Goal: Book appointment/travel/reservation

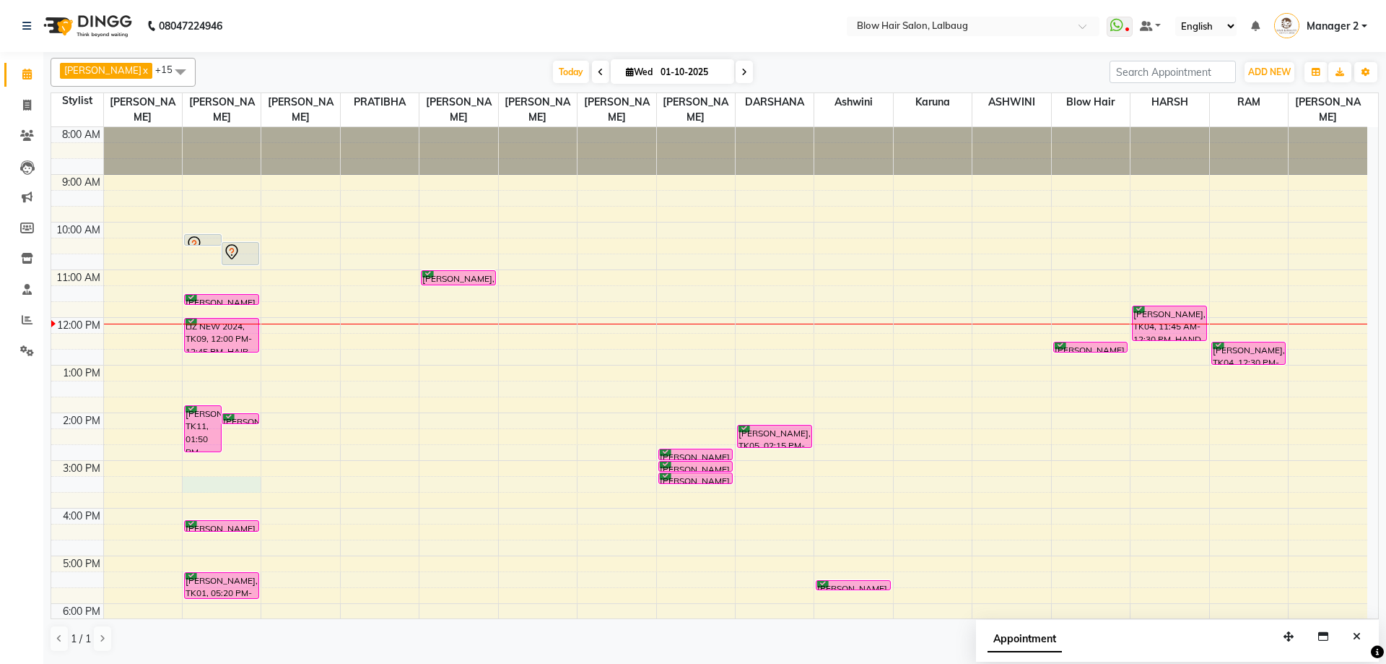
click at [222, 491] on div "8:00 AM 9:00 AM 10:00 AM 11:00 AM 12:00 PM 1:00 PM 2:00 PM 3:00 PM 4:00 PM 5:00…" at bounding box center [709, 460] width 1316 height 667
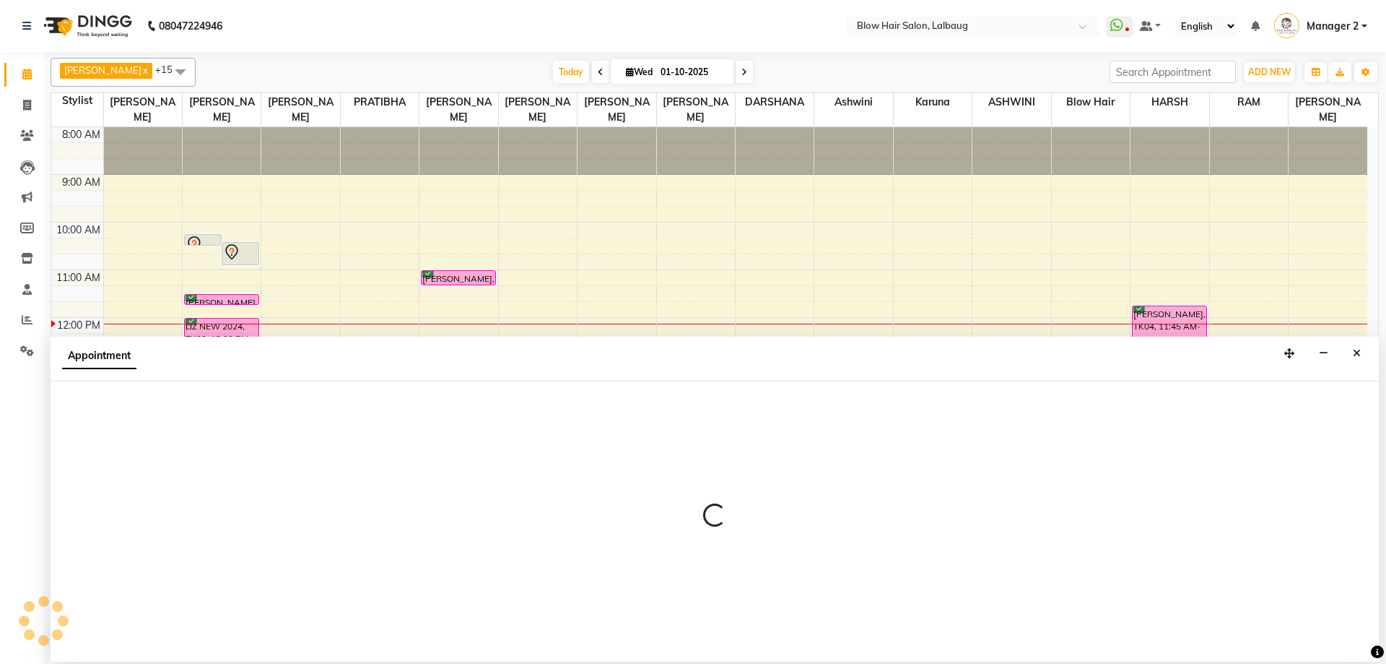
select select "33342"
select select "915"
select select "tentative"
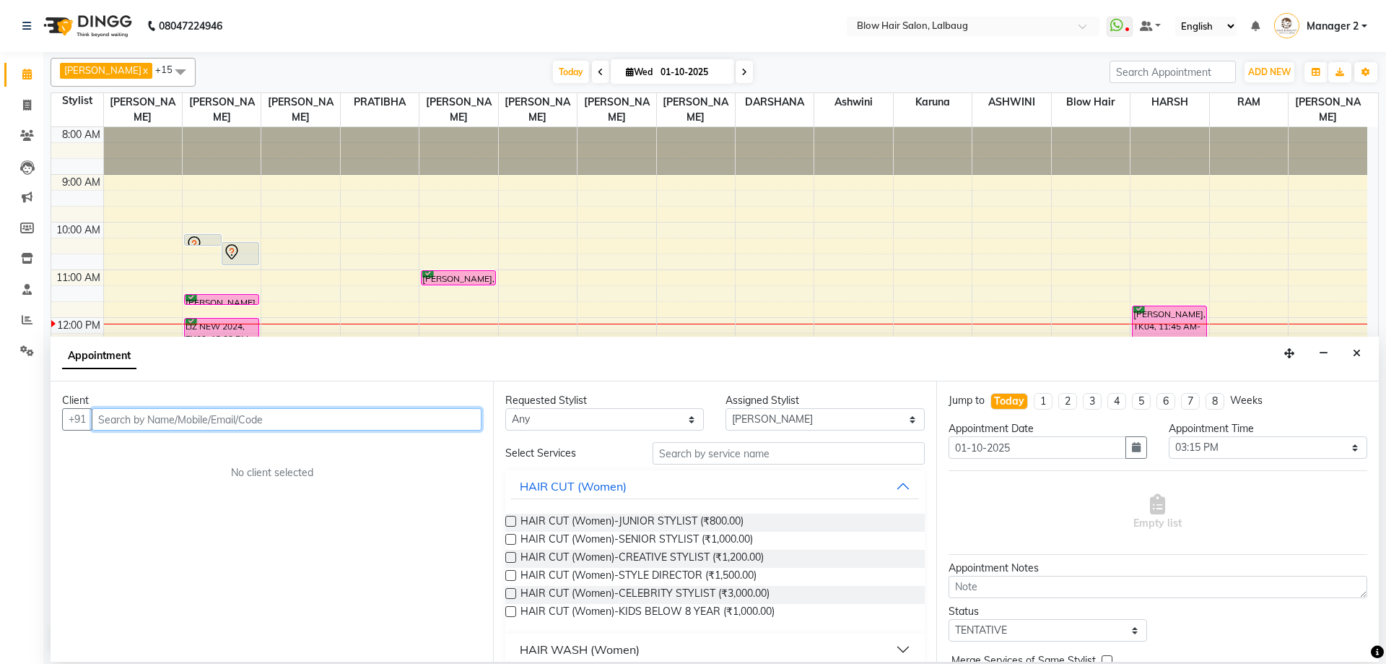
click at [284, 412] on input "text" at bounding box center [287, 419] width 390 height 22
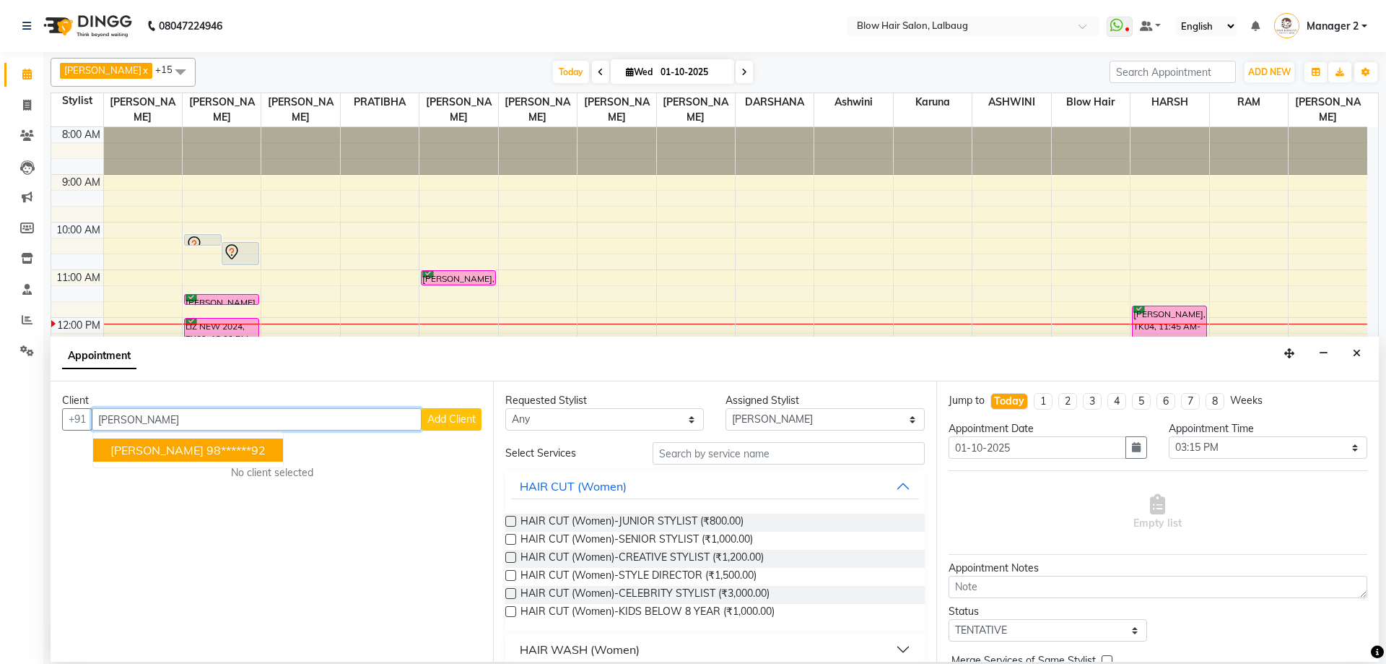
click at [201, 458] on button "RITA KAPADIA 98******92" at bounding box center [188, 449] width 190 height 23
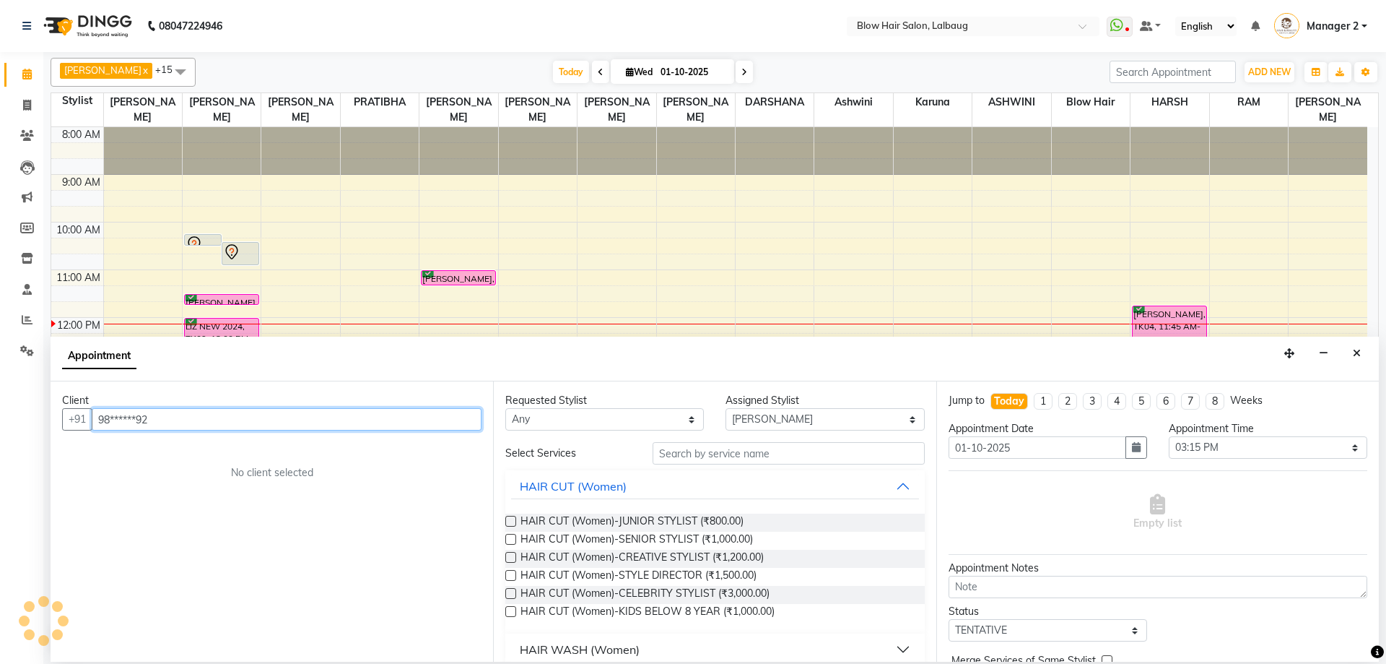
type input "98******92"
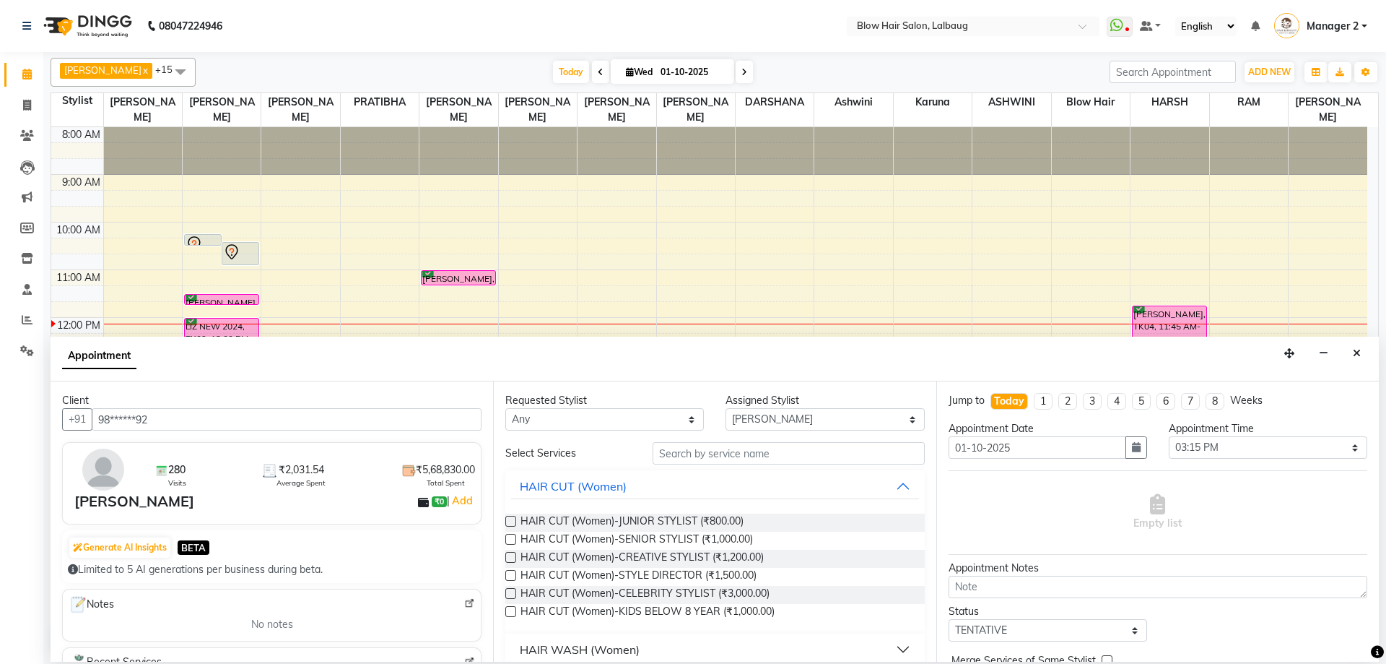
click at [724, 470] on div "HAIR CUT (Women)" at bounding box center [714, 486] width 419 height 32
click at [721, 455] on input "text" at bounding box center [789, 453] width 272 height 22
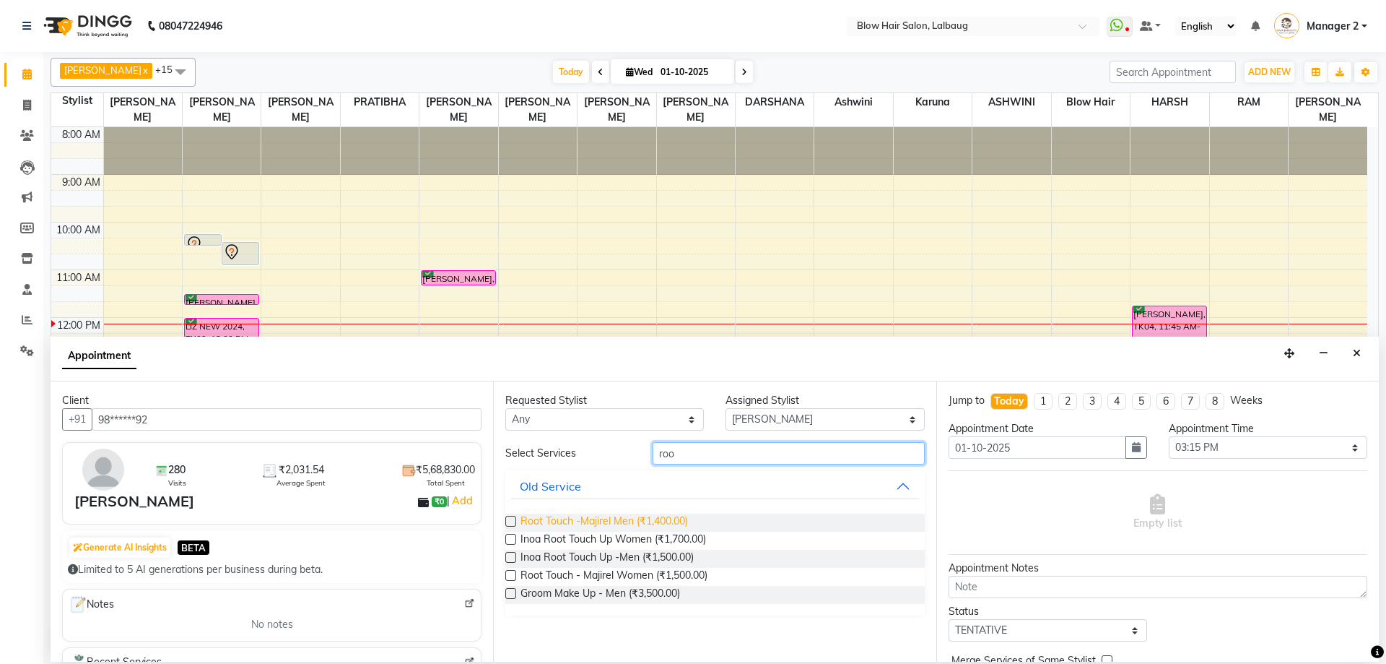
type input "roo"
click at [673, 529] on span "Root Touch -Majirel Men (₹1,400.00)" at bounding box center [605, 522] width 168 height 18
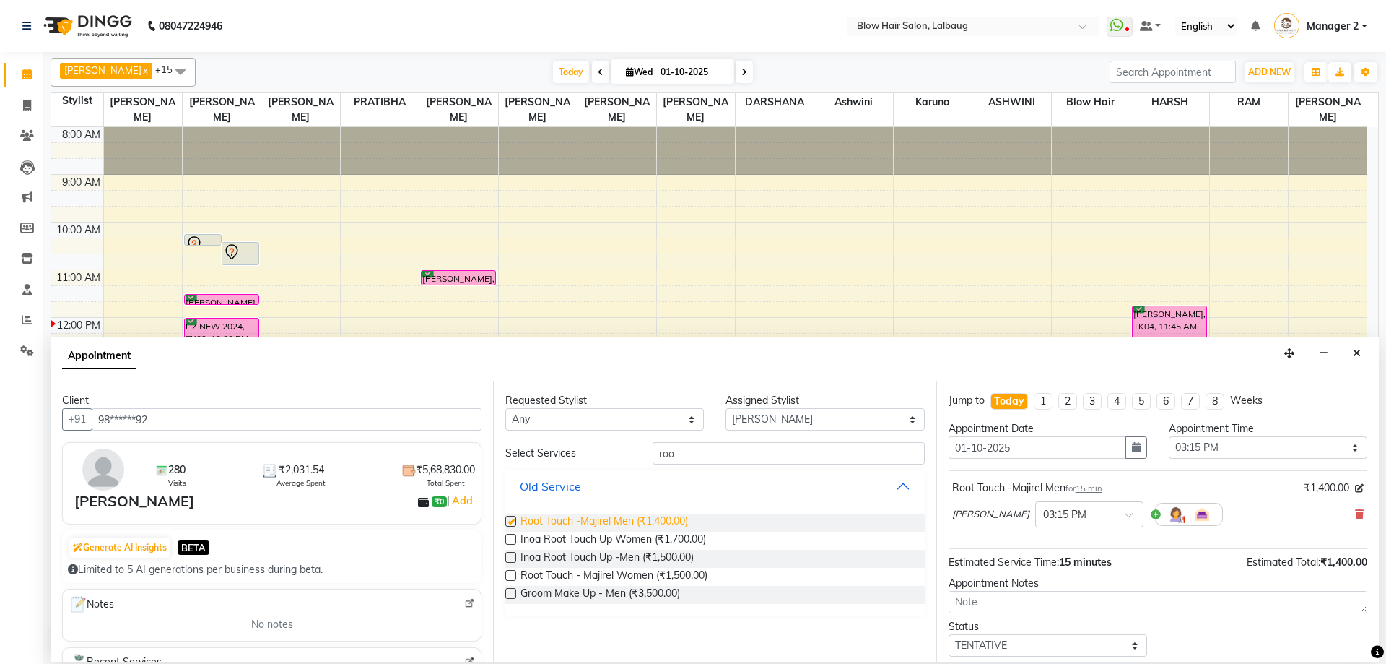
checkbox input "false"
click at [764, 413] on select "Select Ashwini ASHWINI AVINASH BEAU Blow Hair DARSHANA HARSH jeff karuna Mayuri…" at bounding box center [825, 419] width 199 height 22
select select "33347"
click at [726, 408] on select "Select Ashwini ASHWINI AVINASH BEAU Blow Hair DARSHANA HARSH jeff karuna Mayuri…" at bounding box center [825, 419] width 199 height 22
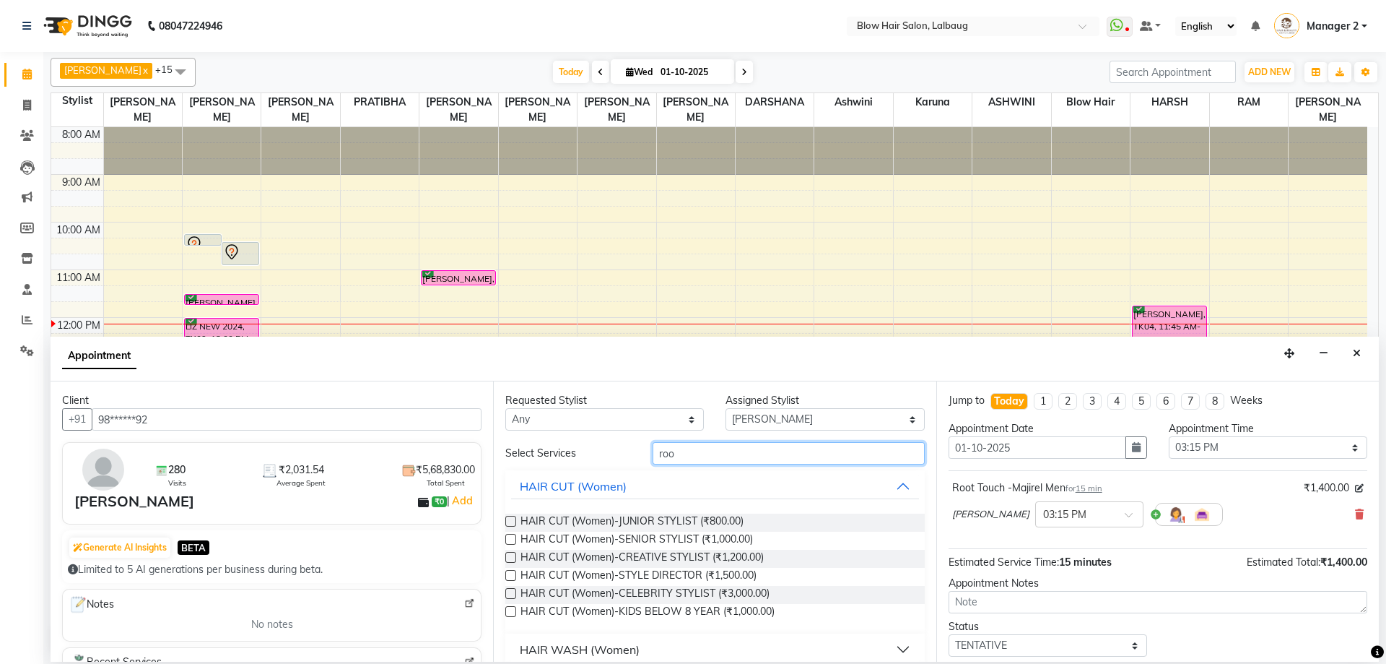
drag, startPoint x: 726, startPoint y: 459, endPoint x: 569, endPoint y: 456, distance: 156.7
click at [569, 456] on div "Select Services roo" at bounding box center [715, 453] width 440 height 22
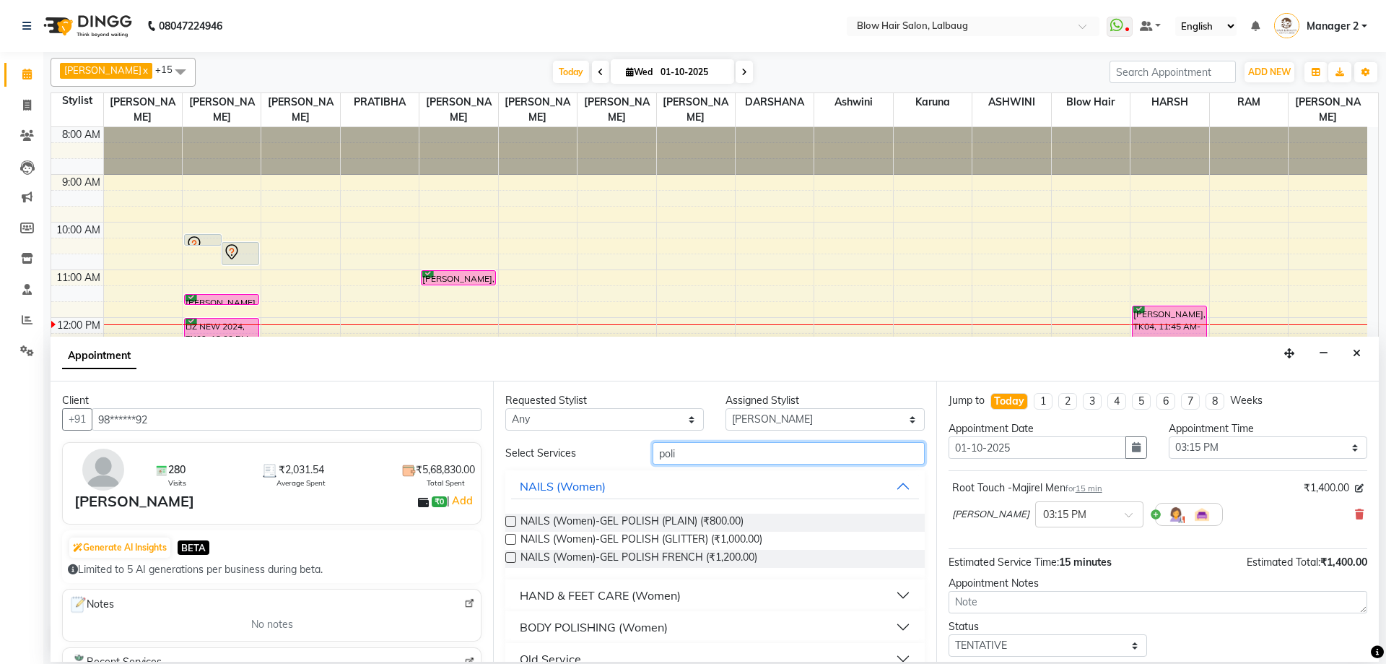
type input "poli"
click at [576, 591] on div "HAND & FEET CARE (Women)" at bounding box center [600, 594] width 161 height 17
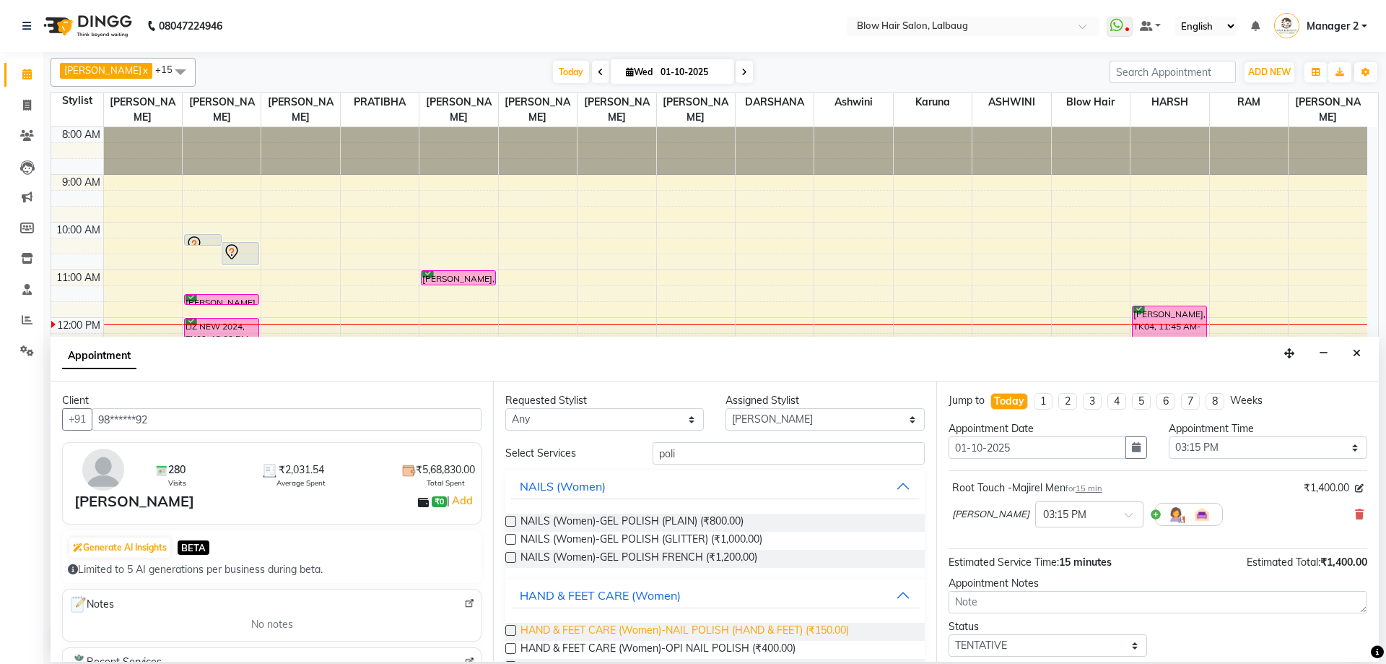
drag, startPoint x: 653, startPoint y: 631, endPoint x: 837, endPoint y: 640, distance: 184.3
click at [653, 632] on span "HAND & FEET CARE (Women)-NAIL POLISH (HAND & FEET) (₹150.00)" at bounding box center [685, 631] width 329 height 18
checkbox input "false"
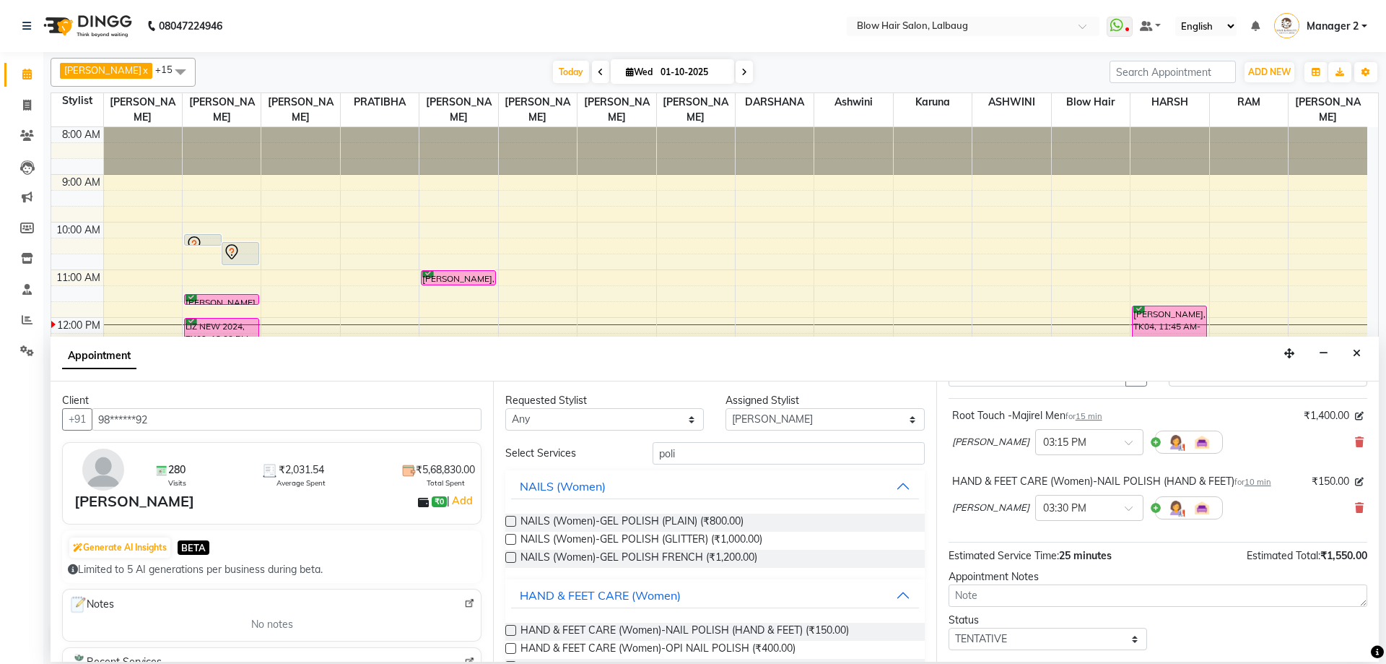
scroll to position [152, 0]
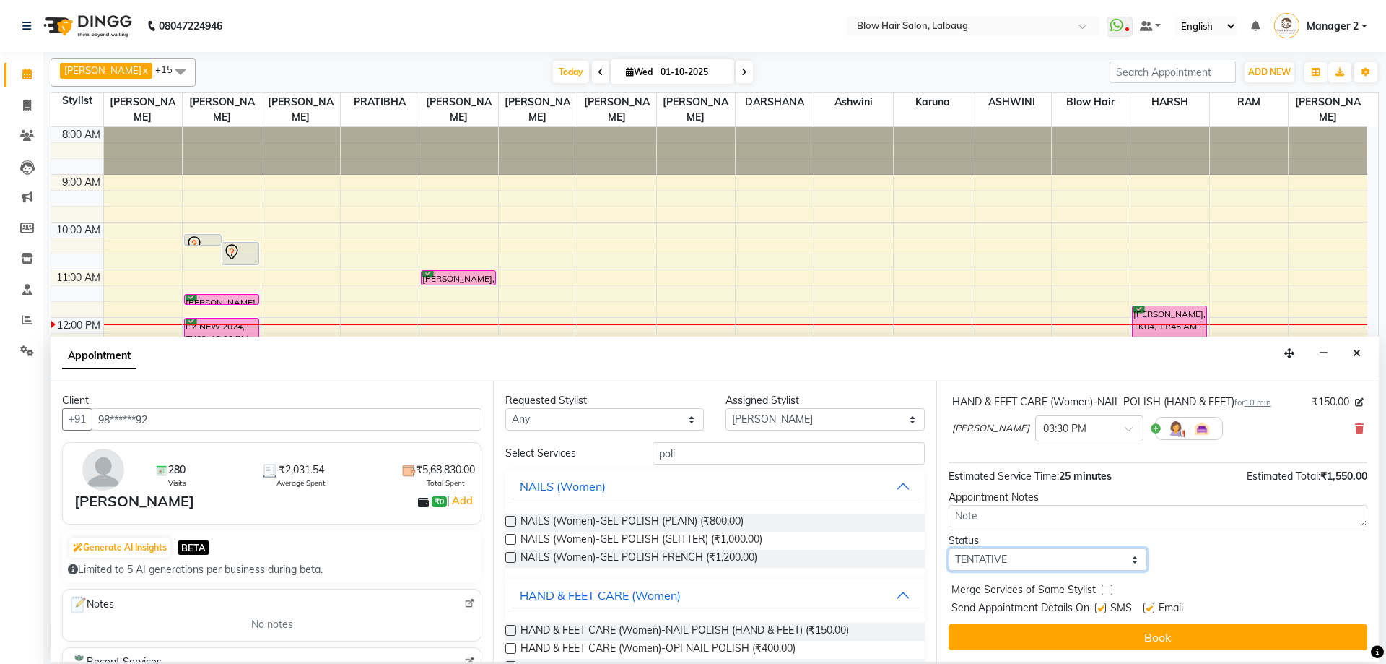
click at [1072, 559] on select "Select TENTATIVE CONFIRM CHECK-IN UPCOMING" at bounding box center [1048, 559] width 199 height 22
select select "confirm booking"
click at [949, 548] on select "Select TENTATIVE CONFIRM CHECK-IN UPCOMING" at bounding box center [1048, 559] width 199 height 22
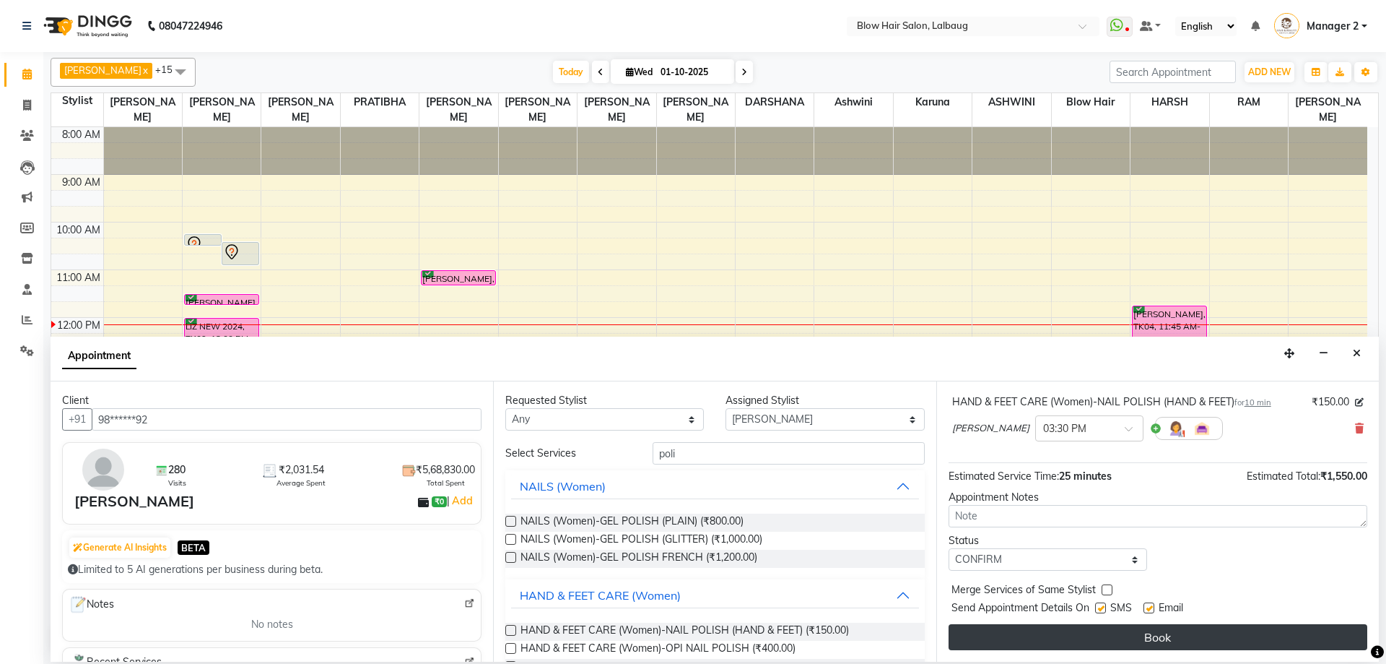
click at [1068, 639] on button "Book" at bounding box center [1158, 637] width 419 height 26
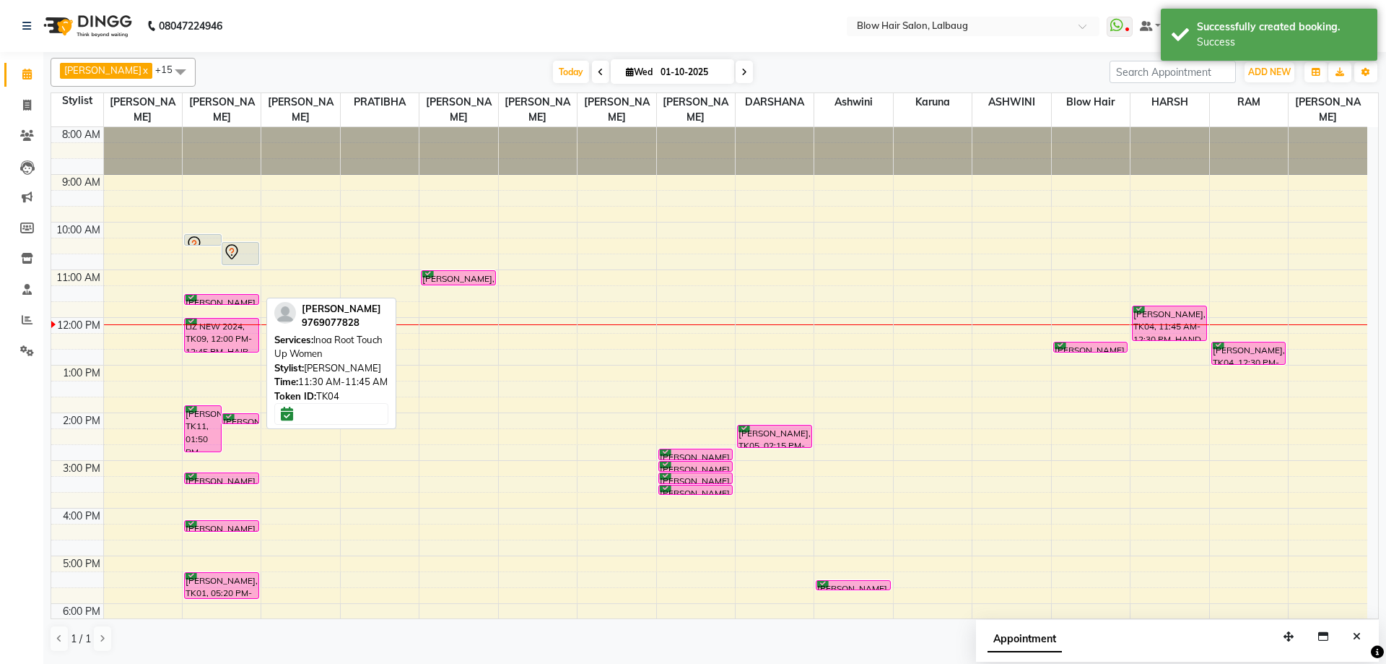
click at [201, 296] on div "[PERSON_NAME], TK04, 11:30 AM-11:45 AM, Inoa Root Touch Up Women" at bounding box center [222, 299] width 74 height 9
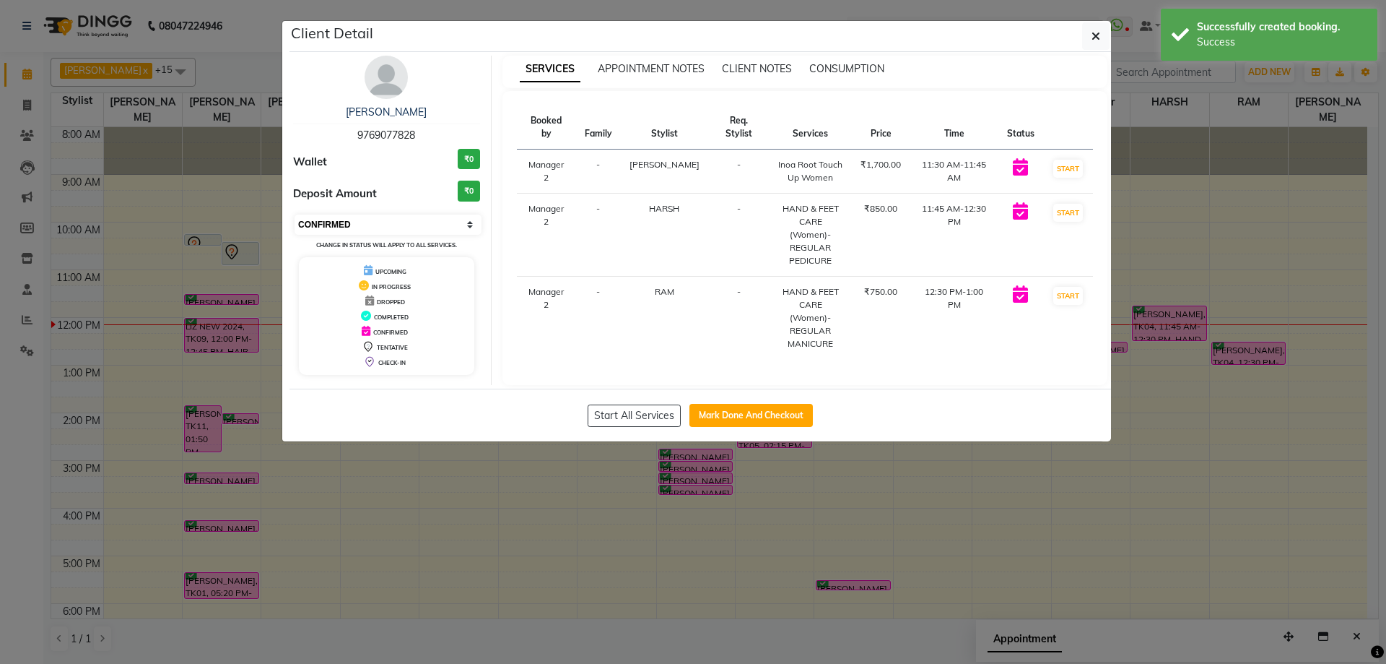
drag, startPoint x: 369, startPoint y: 225, endPoint x: 362, endPoint y: 230, distance: 8.8
click at [369, 225] on select "Select IN SERVICE CONFIRMED TENTATIVE CHECK IN MARK DONE DROPPED UPCOMING" at bounding box center [388, 224] width 187 height 20
select select "8"
click at [295, 214] on select "Select IN SERVICE CONFIRMED TENTATIVE CHECK IN MARK DONE DROPPED UPCOMING" at bounding box center [388, 224] width 187 height 20
drag, startPoint x: 1085, startPoint y: 38, endPoint x: 1063, endPoint y: 49, distance: 24.2
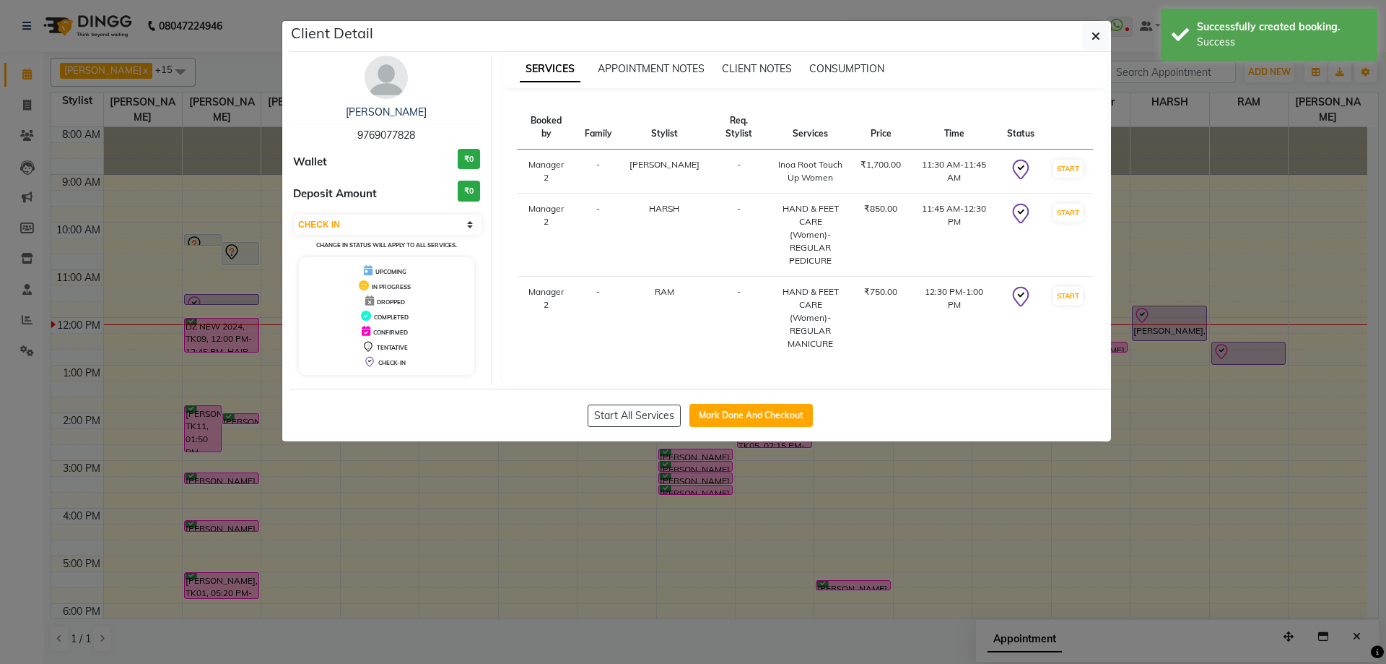
click at [1085, 38] on button "button" at bounding box center [1095, 35] width 27 height 27
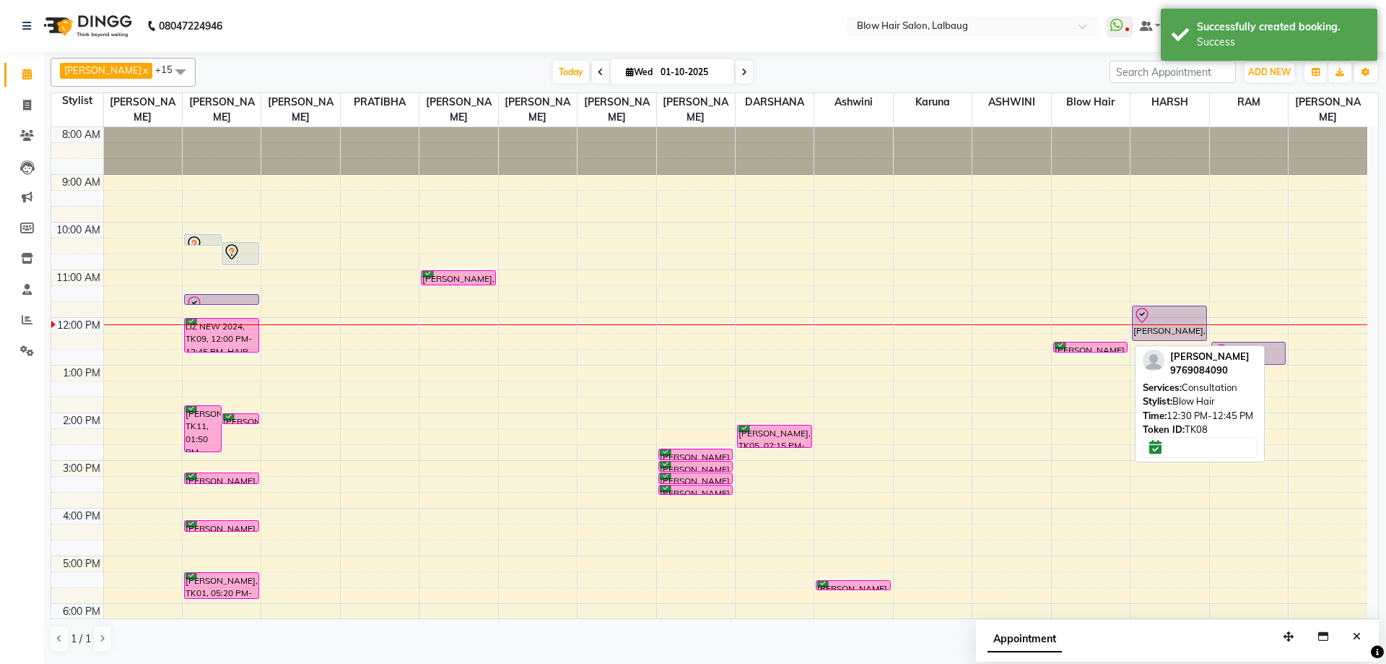
click at [1083, 347] on div "[PERSON_NAME], TK08, 12:30 PM-12:45 PM, Consultation" at bounding box center [1091, 346] width 74 height 9
select select "6"
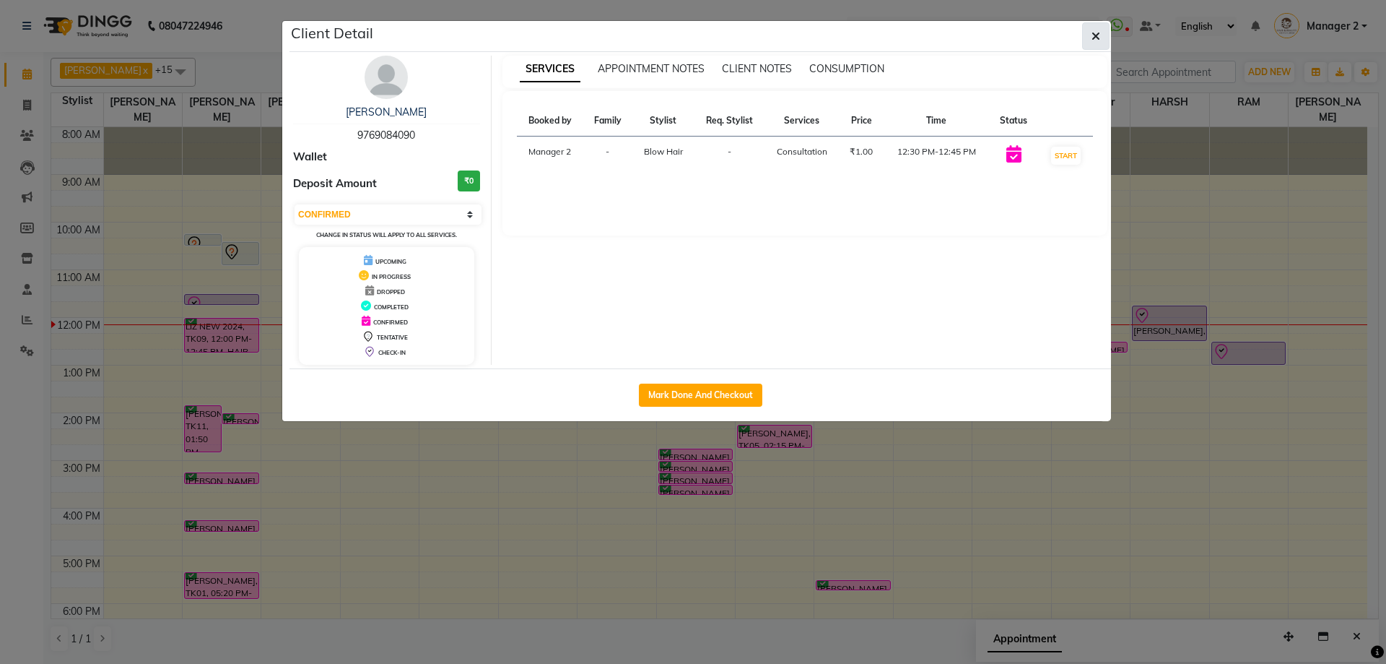
click at [1101, 32] on button "button" at bounding box center [1095, 35] width 27 height 27
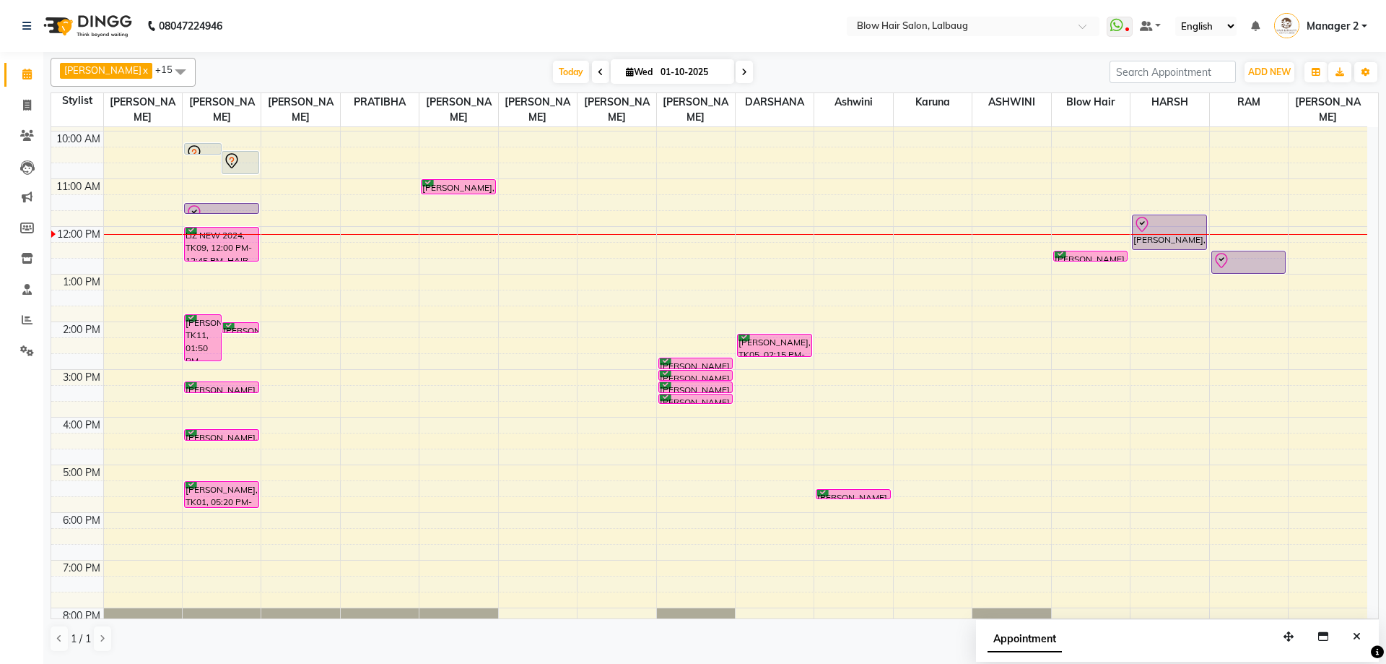
scroll to position [0, 0]
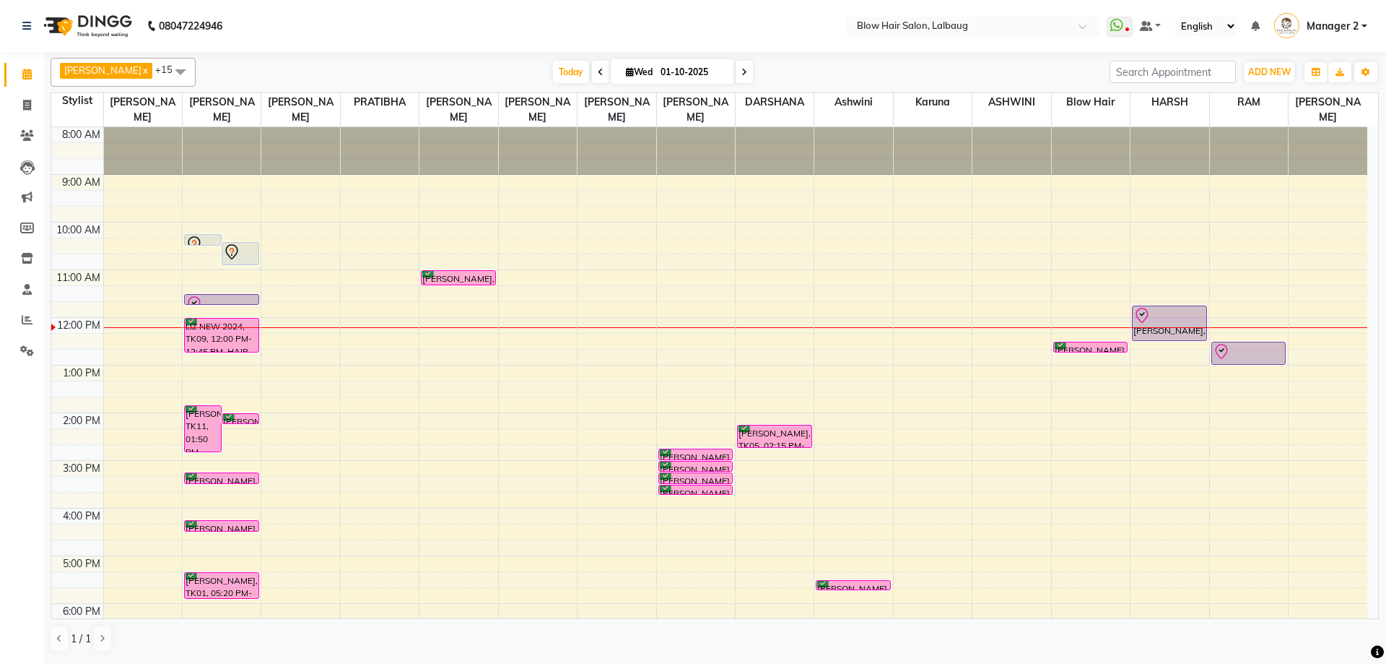
click at [734, 75] on div "[DATE] [DATE]" at bounding box center [653, 72] width 203 height 22
click at [674, 83] on span "[DATE]" at bounding box center [672, 71] width 123 height 25
click at [742, 75] on icon at bounding box center [745, 72] width 6 height 9
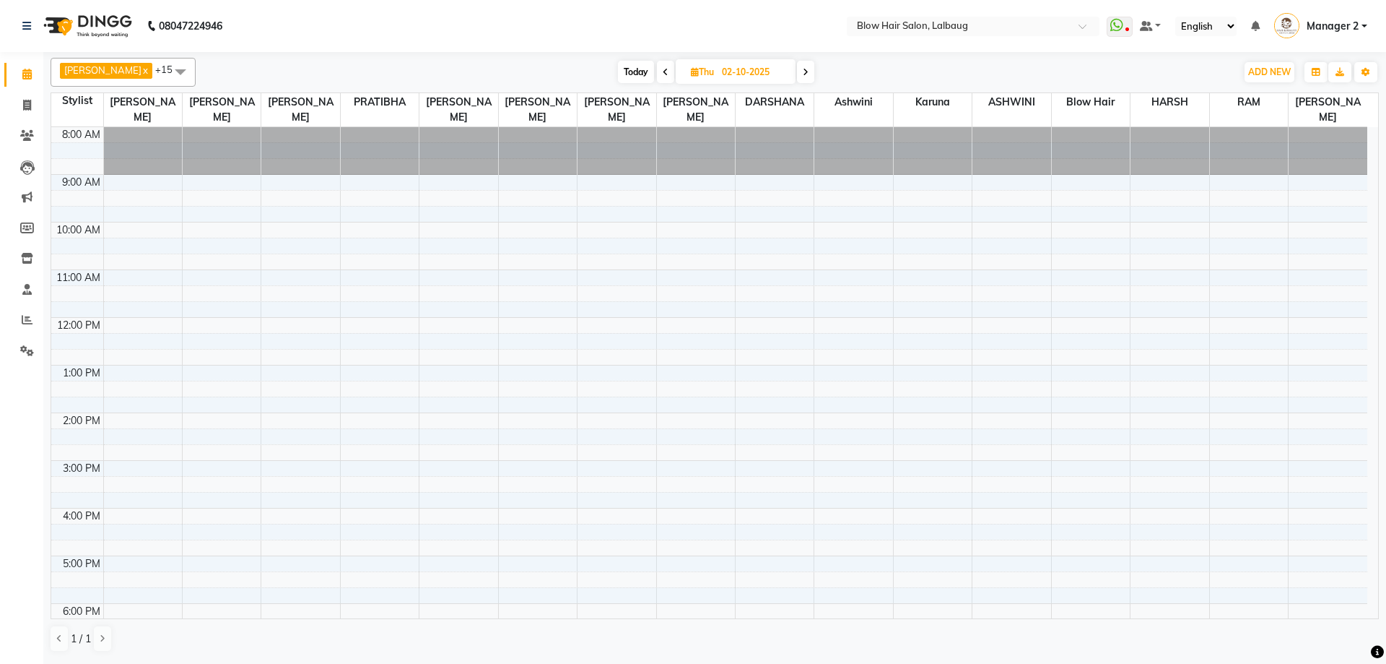
click at [657, 66] on span at bounding box center [665, 72] width 17 height 22
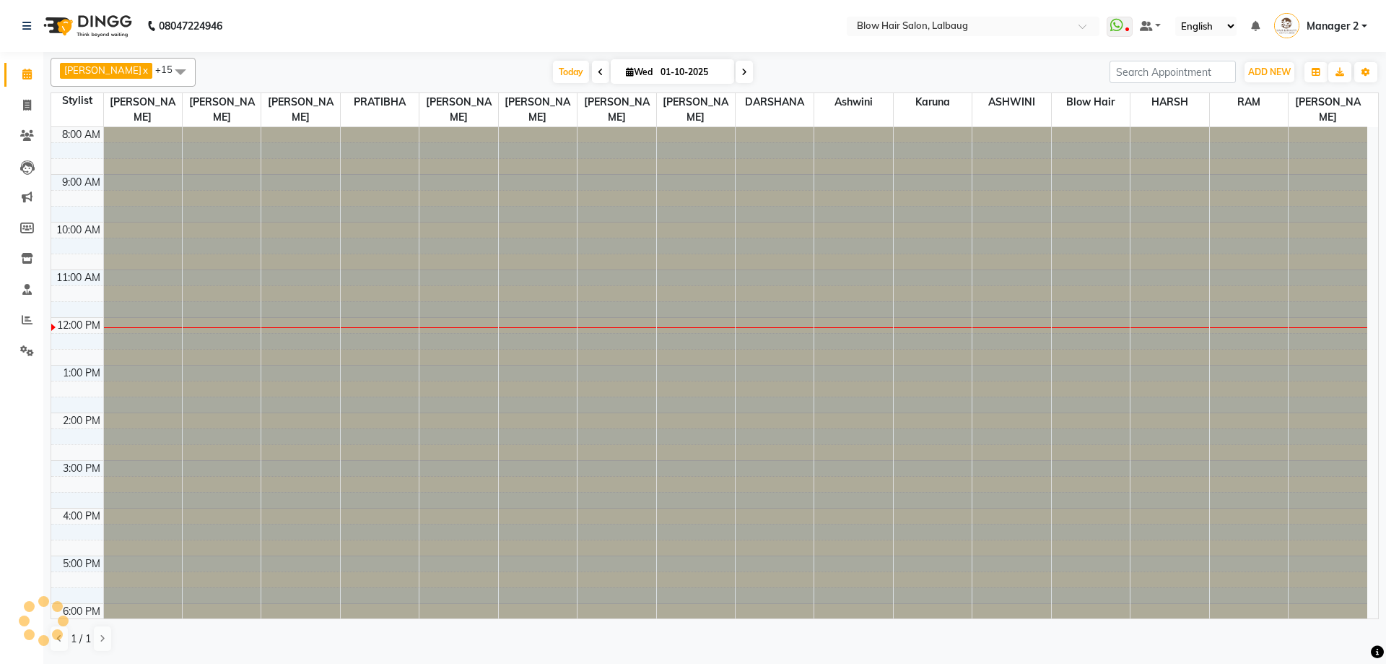
scroll to position [175, 0]
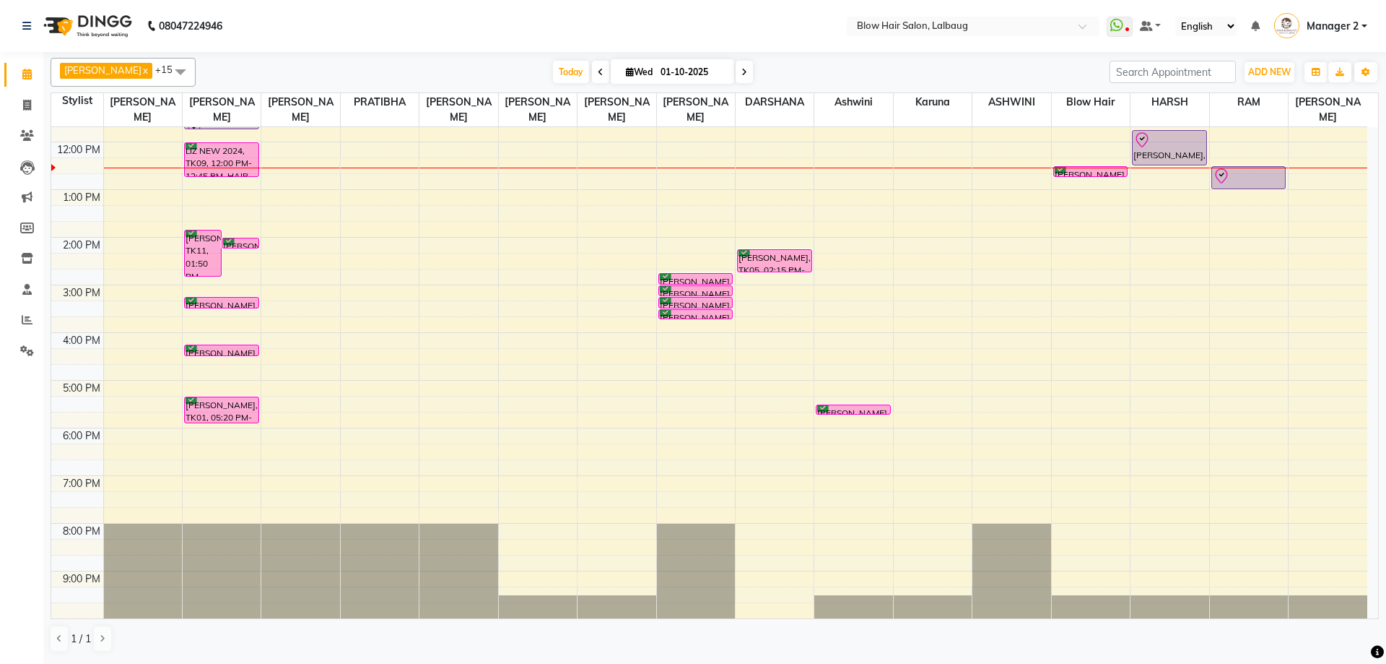
click at [592, 70] on span at bounding box center [600, 72] width 17 height 22
type input "30-09-2025"
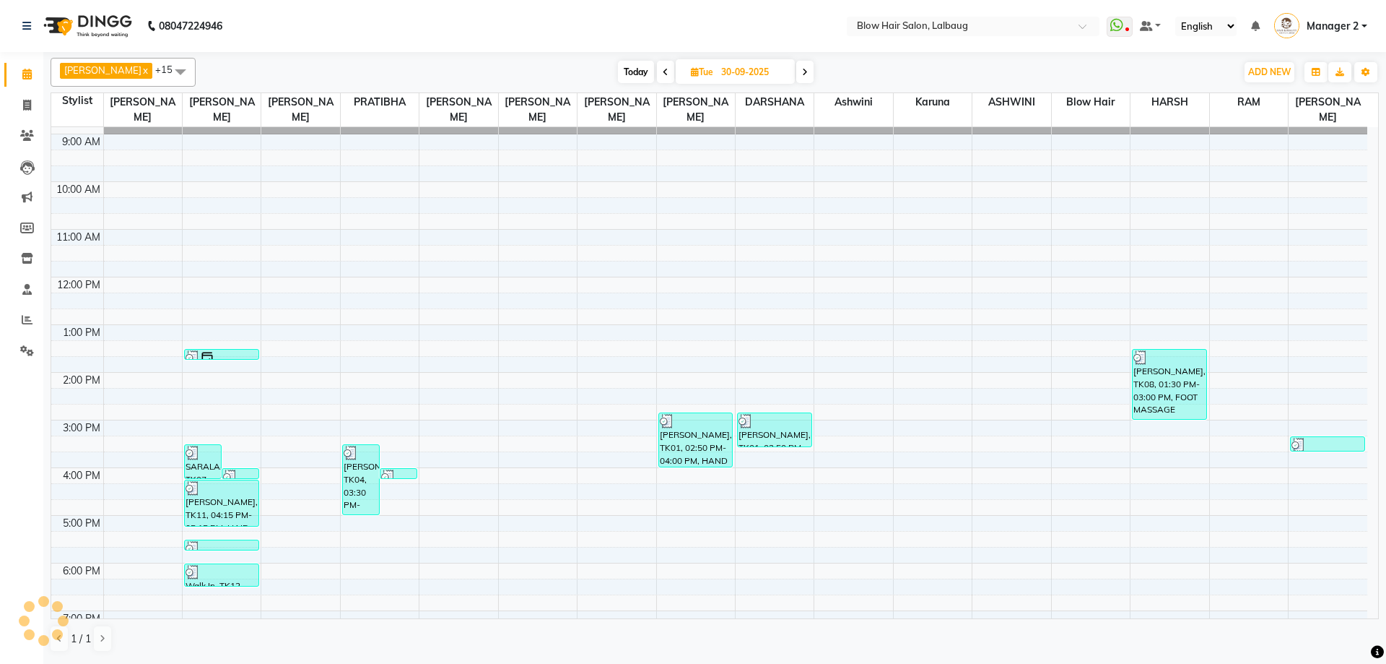
scroll to position [0, 0]
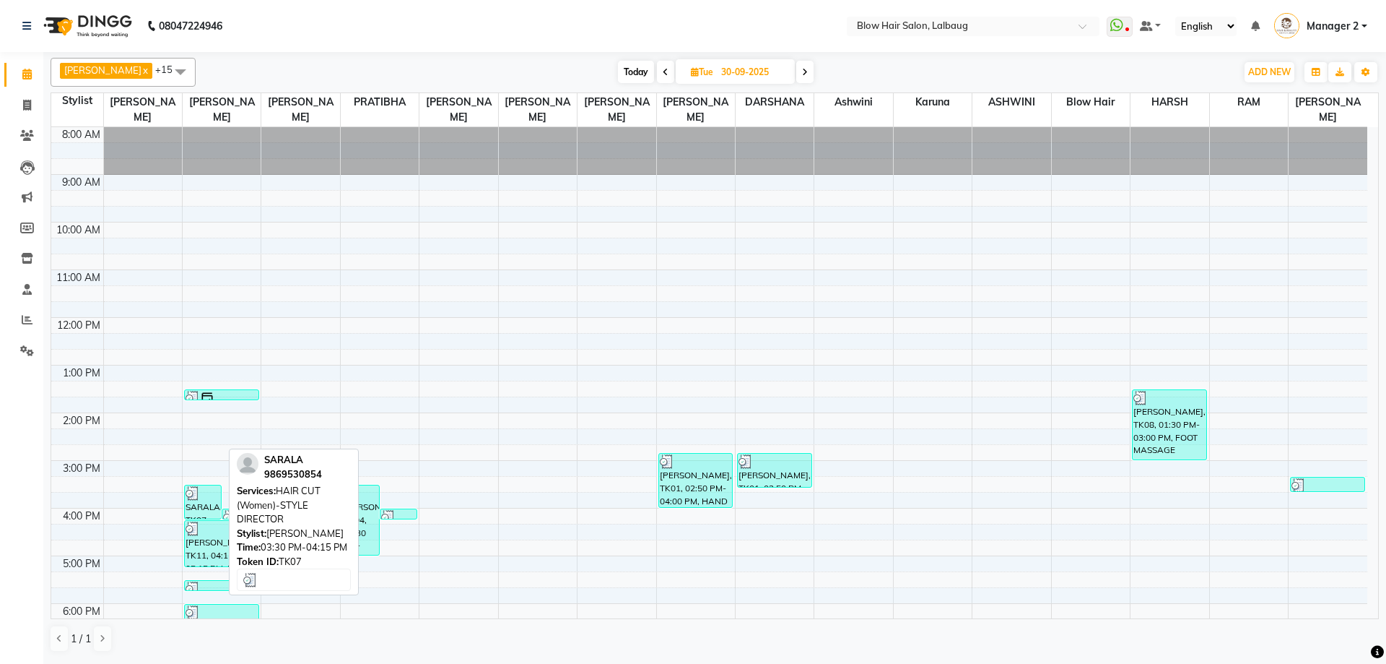
click at [200, 500] on div "SARALA, TK07, 03:30 PM-04:15 PM, HAIR CUT (Women)-STYLE DIRECTOR" at bounding box center [203, 501] width 36 height 33
select select "3"
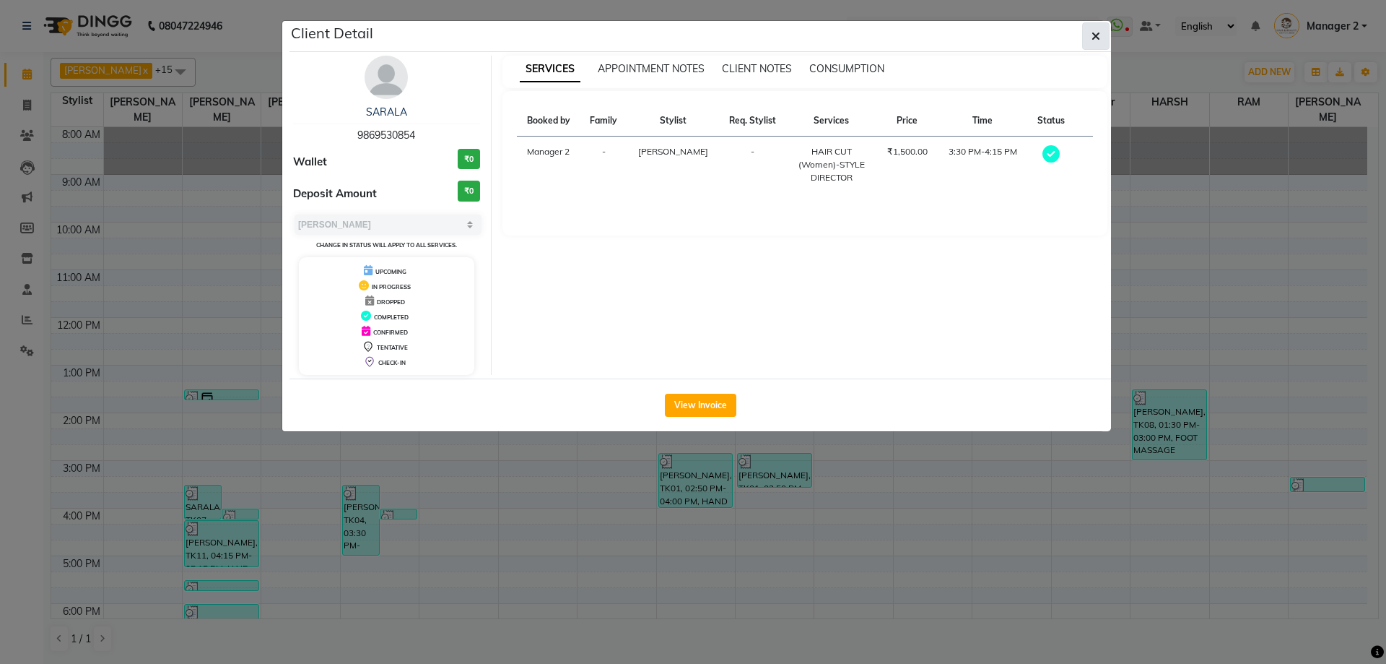
click at [1106, 32] on button "button" at bounding box center [1095, 35] width 27 height 27
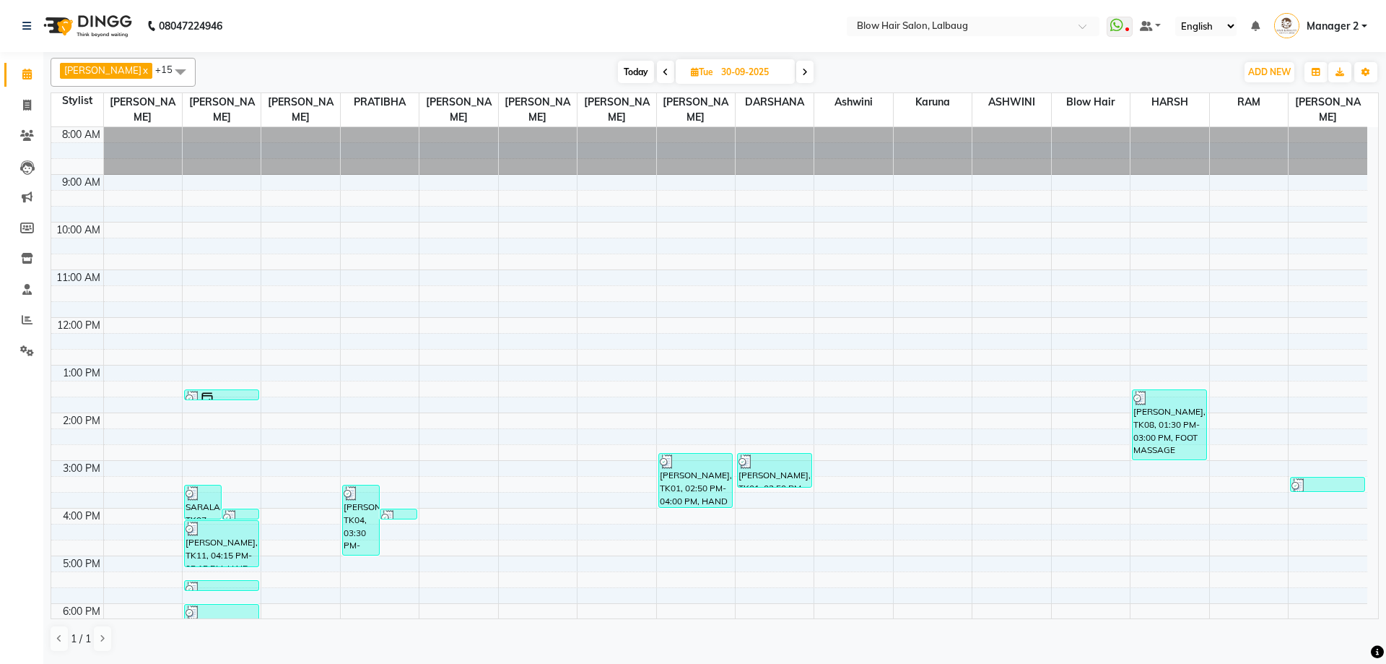
click at [796, 69] on span at bounding box center [804, 72] width 17 height 22
type input "01-10-2025"
